Goal: Task Accomplishment & Management: Manage account settings

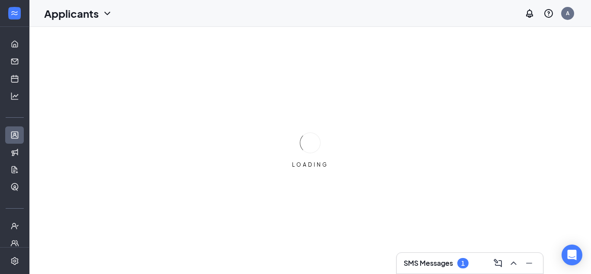
click at [421, 261] on h3 "SMS Messages" at bounding box center [427, 263] width 49 height 10
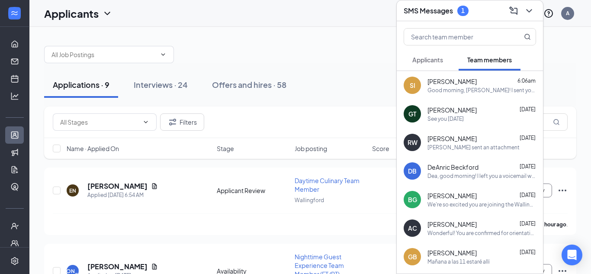
click at [429, 58] on span "Applicants" at bounding box center [427, 60] width 31 height 8
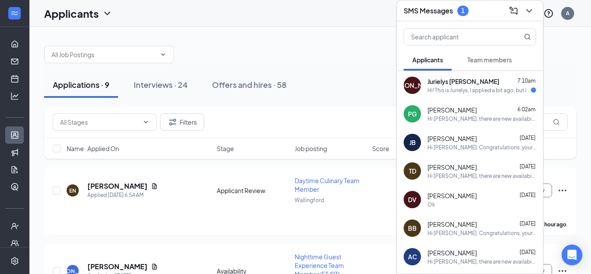
click at [470, 80] on div "Jurielys [PERSON_NAME] 7:10am" at bounding box center [481, 81] width 109 height 9
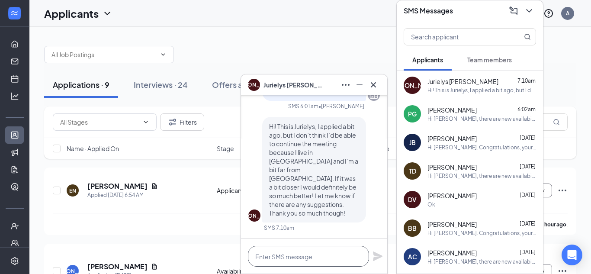
click at [281, 265] on textarea at bounding box center [308, 256] width 121 height 21
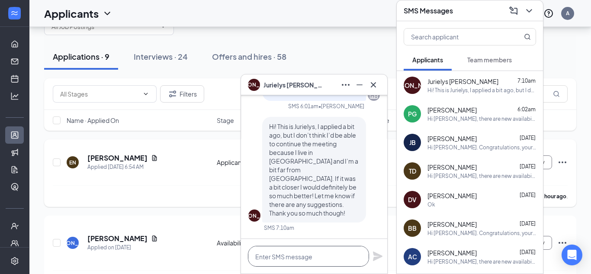
scroll to position [30, 0]
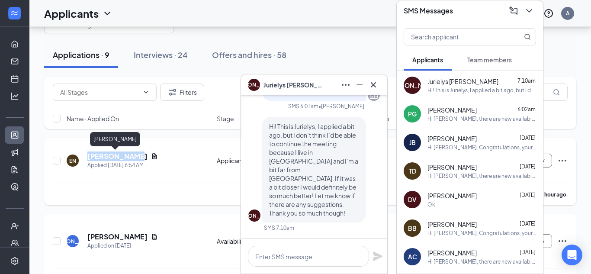
drag, startPoint x: 132, startPoint y: 155, endPoint x: 86, endPoint y: 156, distance: 45.8
click at [86, 156] on div "EN [PERSON_NAME] Applied [DATE] 6:54 AM" at bounding box center [139, 160] width 145 height 18
copy h5 "[PERSON_NAME]"
click at [358, 86] on icon "Minimize" at bounding box center [359, 85] width 10 height 10
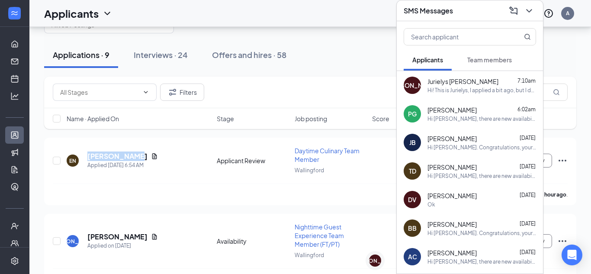
click at [530, 11] on icon "ChevronDown" at bounding box center [529, 11] width 10 height 10
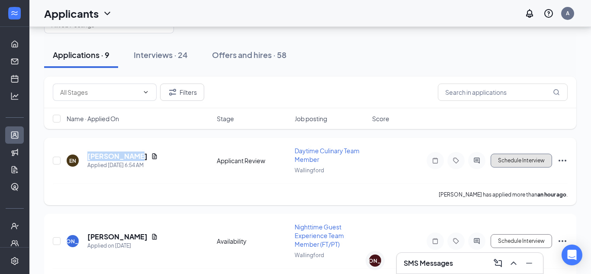
click at [530, 163] on button "Schedule Interview" at bounding box center [520, 160] width 61 height 14
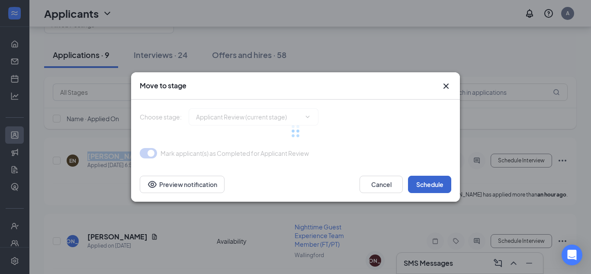
type input "Phone Interview (next stage)"
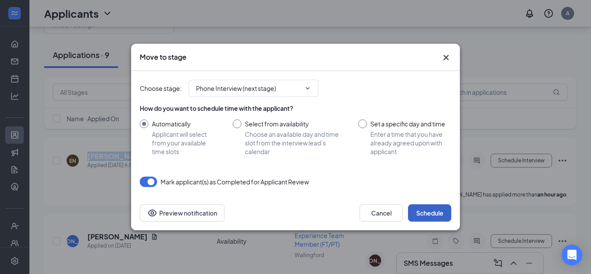
click at [426, 205] on button "Schedule" at bounding box center [429, 212] width 43 height 17
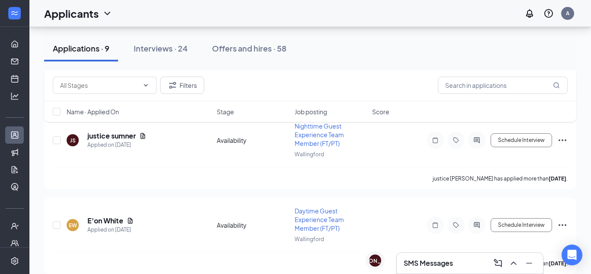
scroll to position [530, 0]
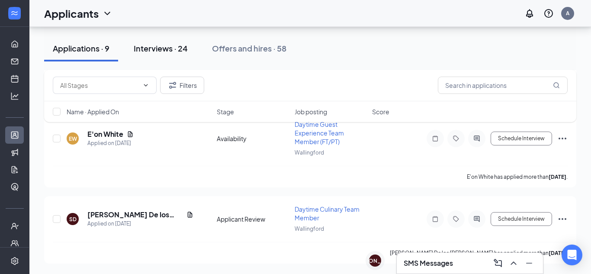
click at [180, 55] on button "Interviews · 24" at bounding box center [160, 48] width 71 height 26
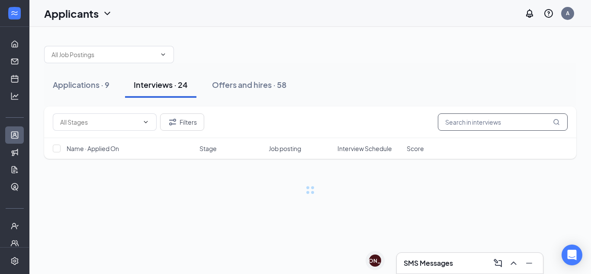
click at [469, 121] on input "text" at bounding box center [503, 121] width 130 height 17
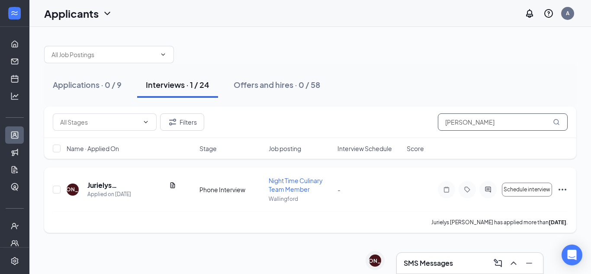
type input "[PERSON_NAME]"
click at [562, 189] on icon "Ellipses" at bounding box center [562, 190] width 8 height 2
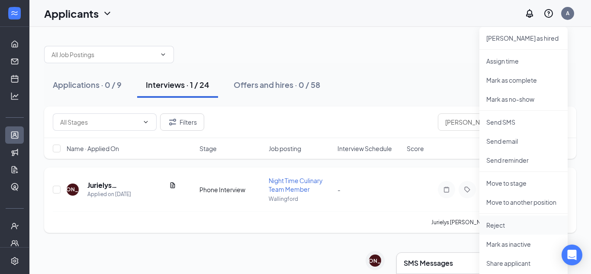
click at [498, 224] on p "Reject" at bounding box center [523, 225] width 74 height 9
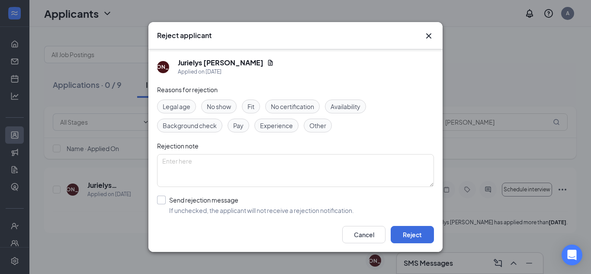
scroll to position [41, 0]
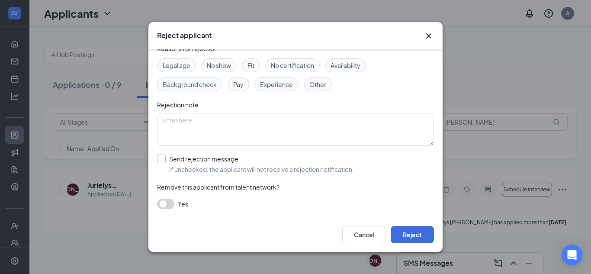
click at [219, 161] on input "Send rejection message If unchecked, the applicant will not receive a rejection…" at bounding box center [255, 163] width 197 height 19
checkbox input "true"
click at [197, 203] on input "search" at bounding box center [292, 202] width 260 height 15
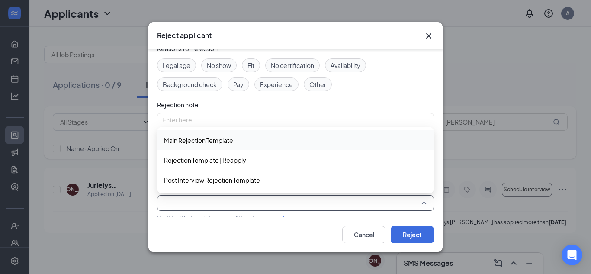
click at [234, 139] on span "Main Rejection Template" at bounding box center [295, 140] width 263 height 10
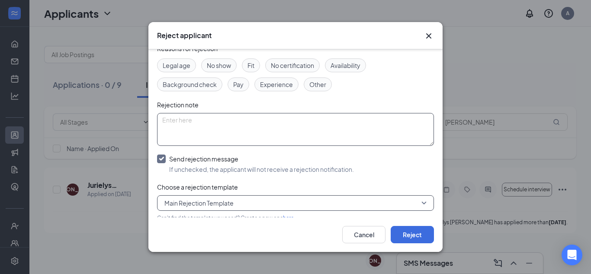
click at [213, 131] on textarea at bounding box center [295, 129] width 277 height 33
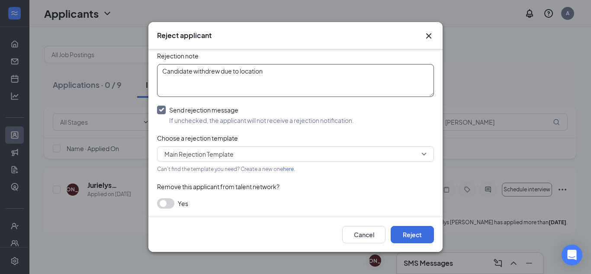
scroll to position [71, 0]
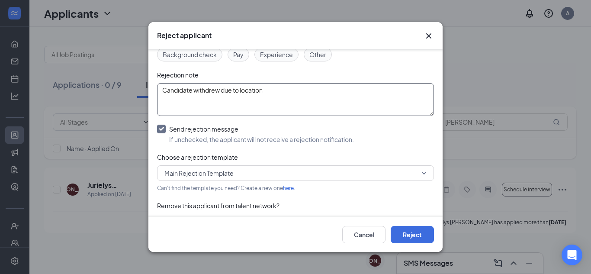
type textarea "Candidate withdrew due to location"
click at [192, 128] on input "Send rejection message If unchecked, the applicant will not receive a rejection…" at bounding box center [255, 134] width 197 height 19
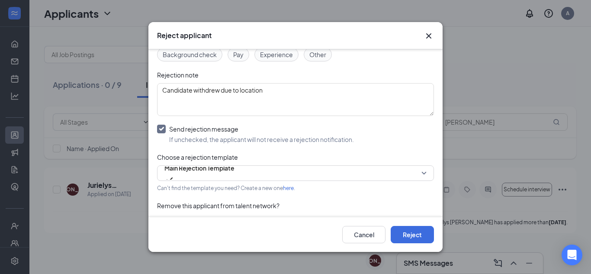
checkbox input "false"
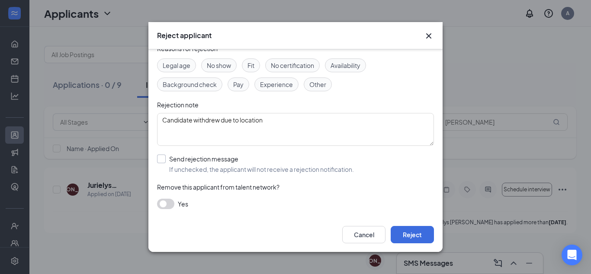
scroll to position [41, 0]
click at [167, 198] on button "button" at bounding box center [165, 203] width 17 height 10
click at [406, 229] on button "Reject" at bounding box center [411, 234] width 43 height 17
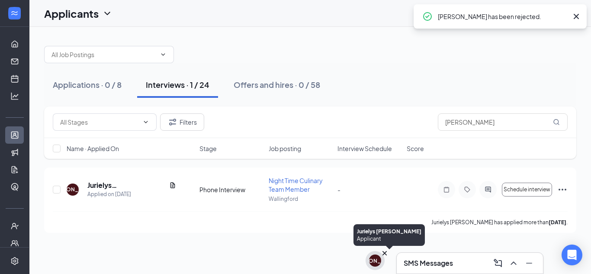
click at [374, 262] on div "[PERSON_NAME]" at bounding box center [375, 260] width 45 height 7
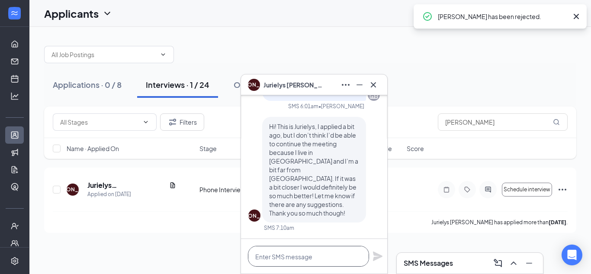
click at [326, 257] on textarea at bounding box center [308, 256] width 121 height 21
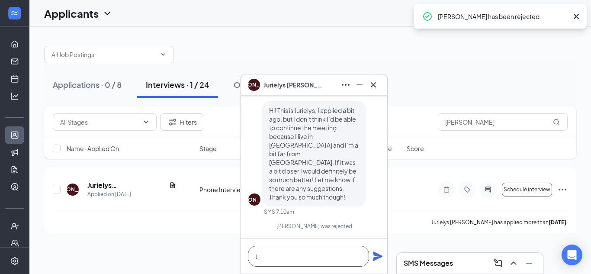
scroll to position [0, 0]
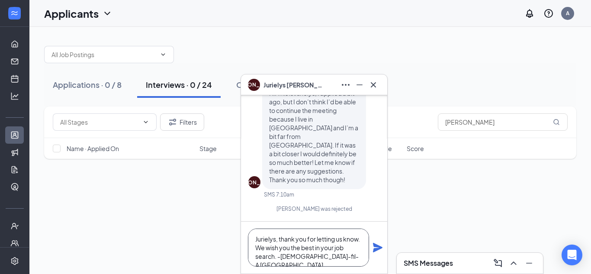
type textarea "Jurielys, thank you for letting us know. We wish you the best in your job searc…"
click at [375, 249] on icon "Plane" at bounding box center [378, 248] width 10 height 10
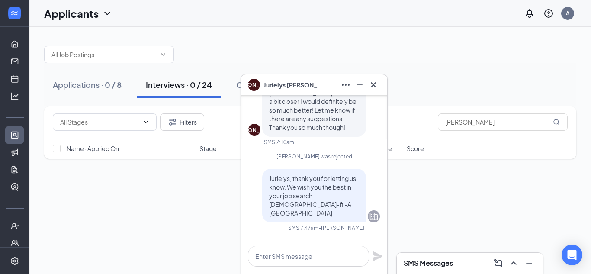
scroll to position [0, 0]
click at [375, 85] on icon "Cross" at bounding box center [373, 85] width 10 height 10
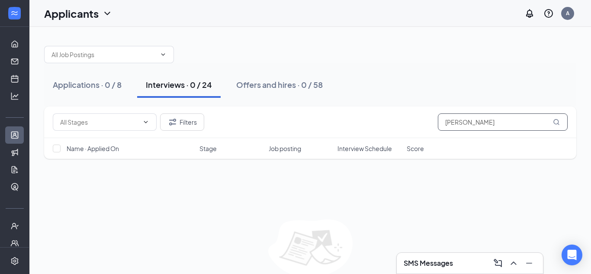
drag, startPoint x: 473, startPoint y: 117, endPoint x: 465, endPoint y: 117, distance: 8.2
click at [465, 117] on input "[PERSON_NAME]" at bounding box center [503, 121] width 130 height 17
type input "a"
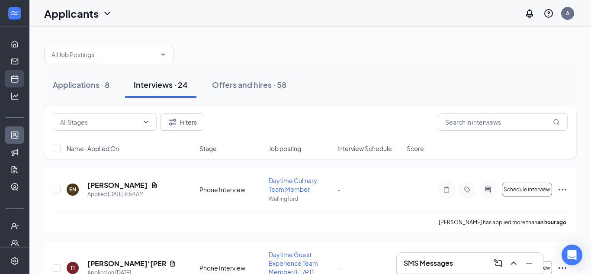
click at [22, 82] on link "Scheduling" at bounding box center [26, 78] width 9 height 17
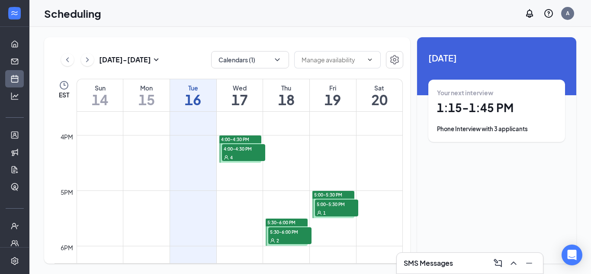
scroll to position [867, 0]
